Goal: Information Seeking & Learning: Find specific fact

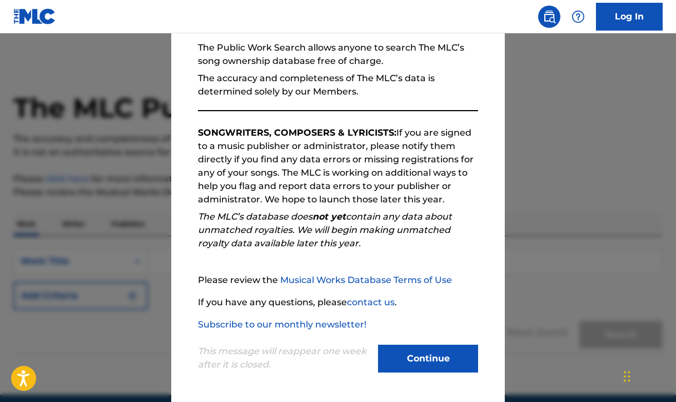
click at [441, 356] on button "Continue" at bounding box center [428, 359] width 100 height 28
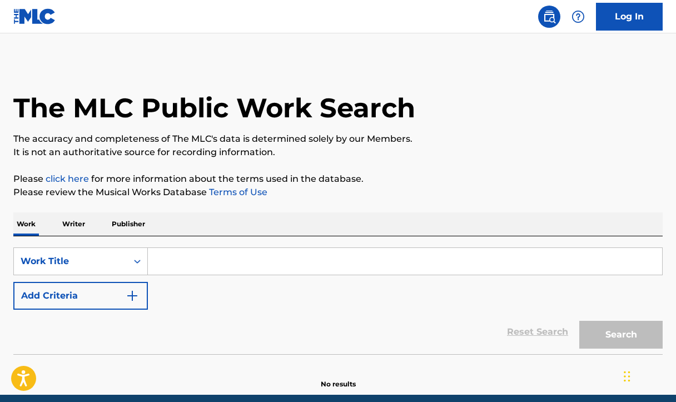
click at [187, 263] on input "Search Form" at bounding box center [405, 261] width 514 height 27
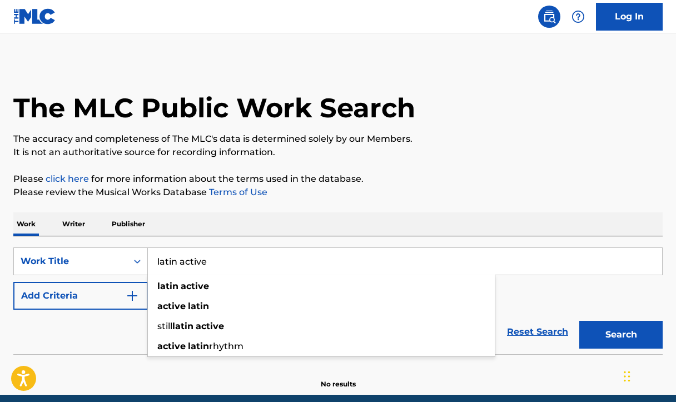
type input "latin active"
click at [566, 124] on div "The MLC Public Work Search" at bounding box center [337, 101] width 649 height 81
click at [62, 309] on button "Add Criteria" at bounding box center [80, 296] width 135 height 28
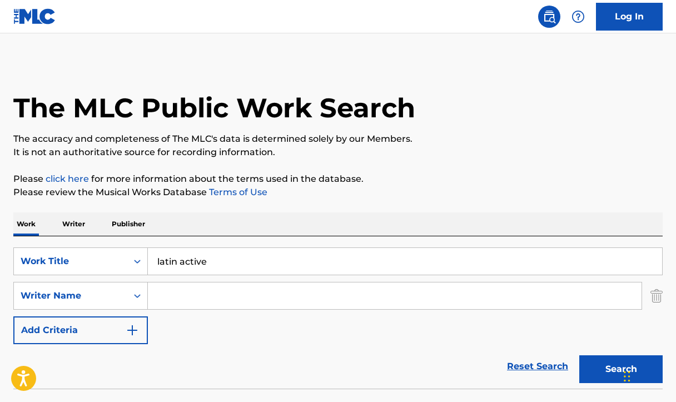
click at [341, 302] on input "Search Form" at bounding box center [395, 295] width 494 height 27
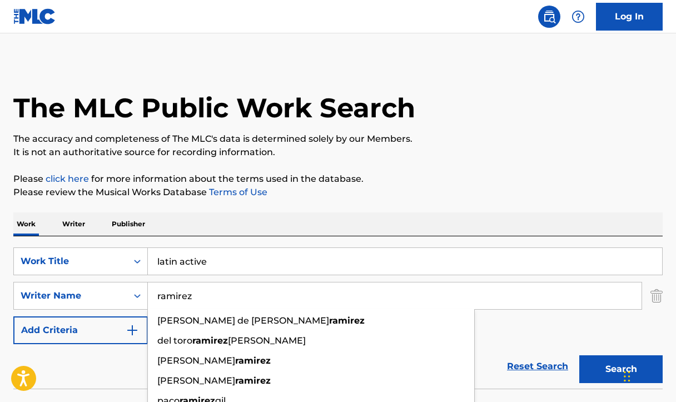
type input "ramirez"
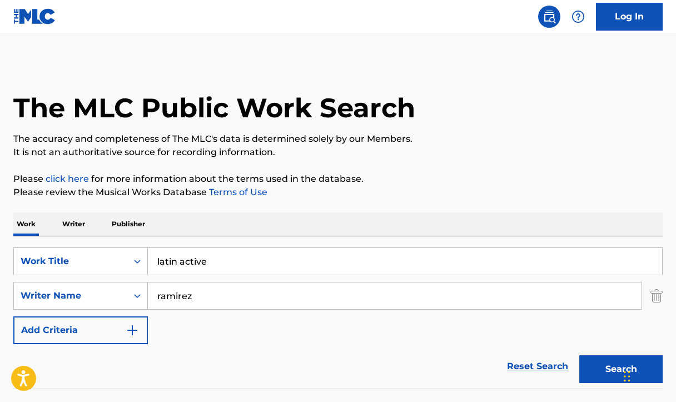
click at [453, 137] on p "The accuracy and completeness of The MLC's data is determined solely by our Mem…" at bounding box center [337, 138] width 649 height 13
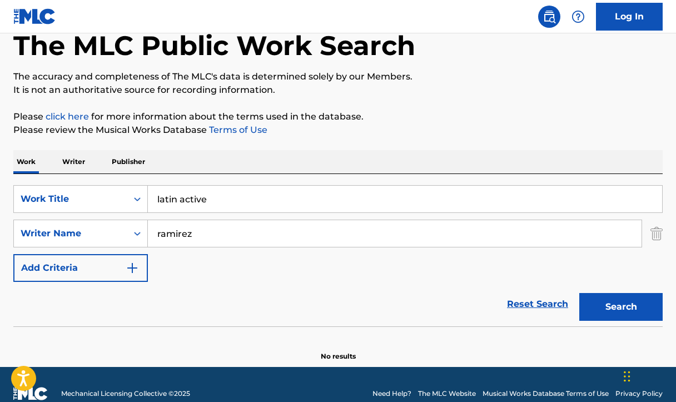
scroll to position [81, 0]
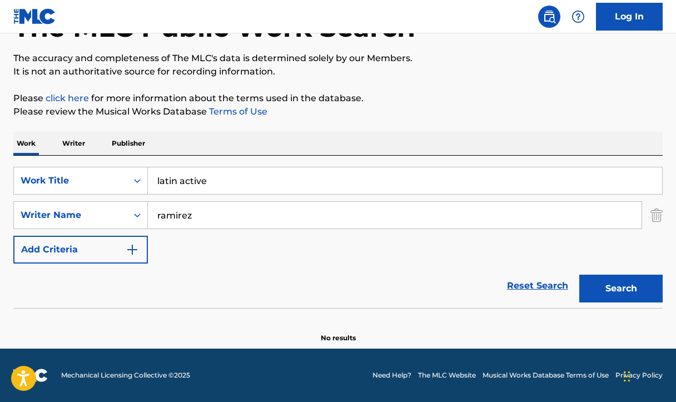
click at [609, 280] on button "Search" at bounding box center [620, 289] width 83 height 28
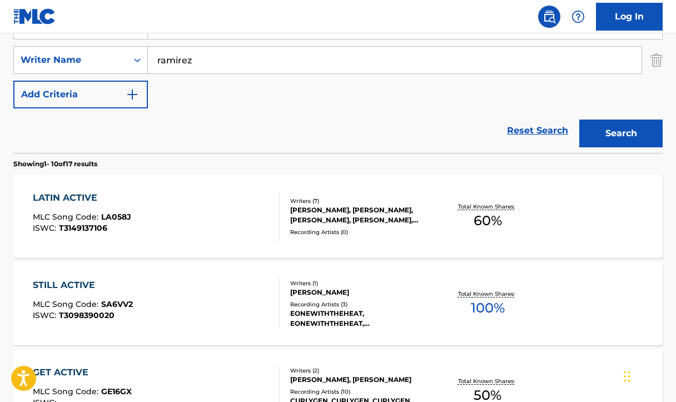
scroll to position [237, 0]
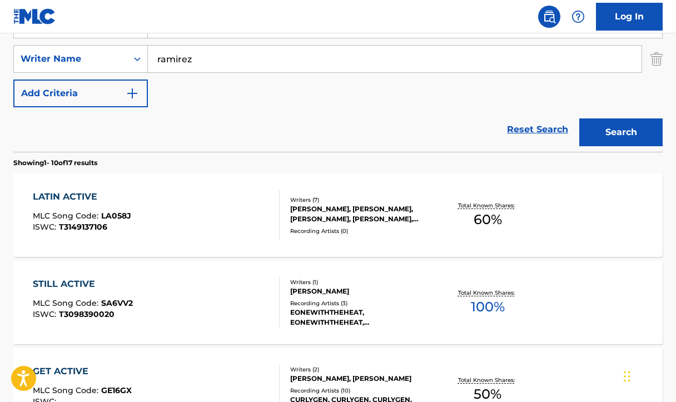
click at [339, 226] on div "Writers ( 7 ) JAMES CALVIN CARTER, DARRYL CASH, BOBBY BRYAN RAMIREZ, ROBERT ANT…" at bounding box center [357, 215] width 154 height 39
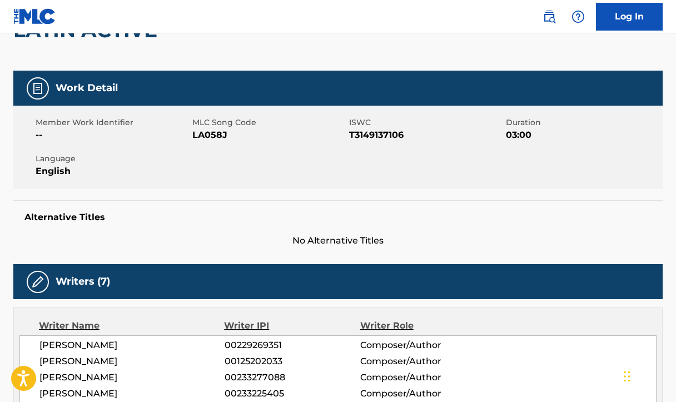
scroll to position [12, 0]
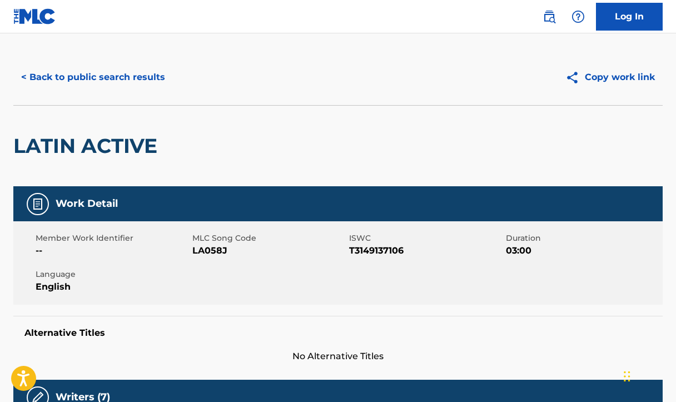
click at [628, 76] on button "Copy work link" at bounding box center [610, 77] width 105 height 28
